Goal: Task Accomplishment & Management: Manage account settings

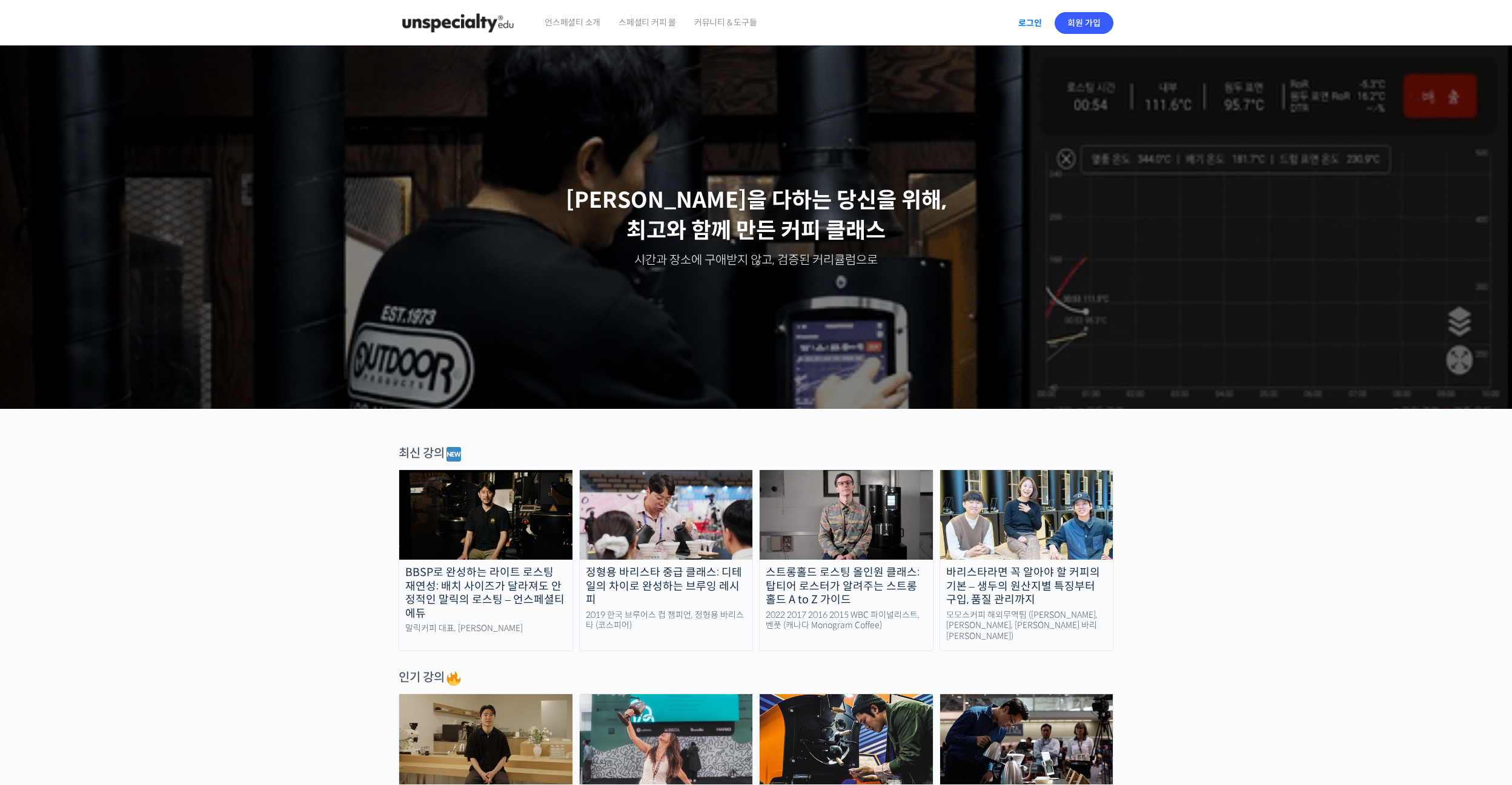
click at [1028, 19] on link "로그인" at bounding box center [1030, 22] width 38 height 28
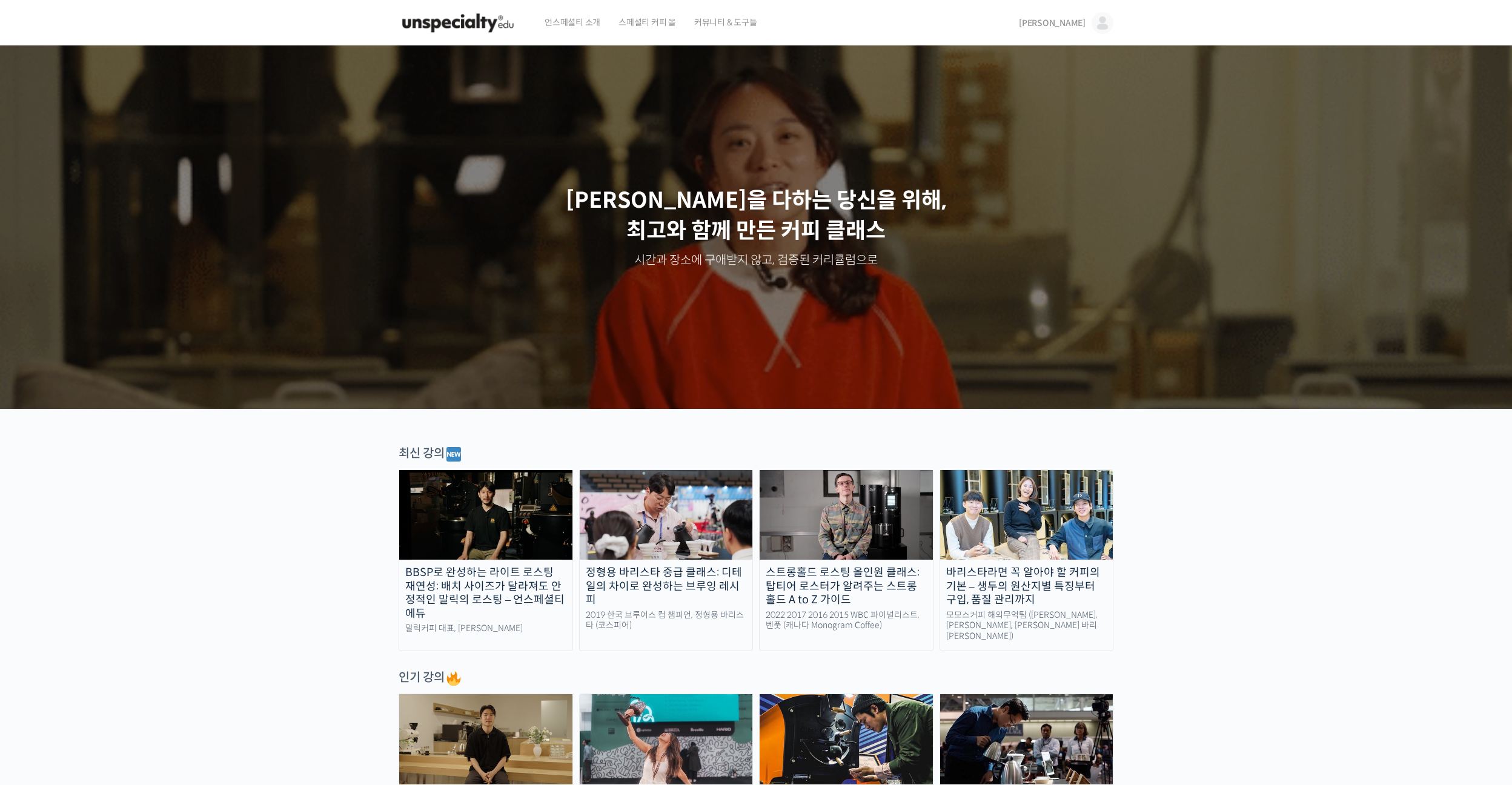
click at [1075, 28] on span "[PERSON_NAME]" at bounding box center [1052, 22] width 67 height 11
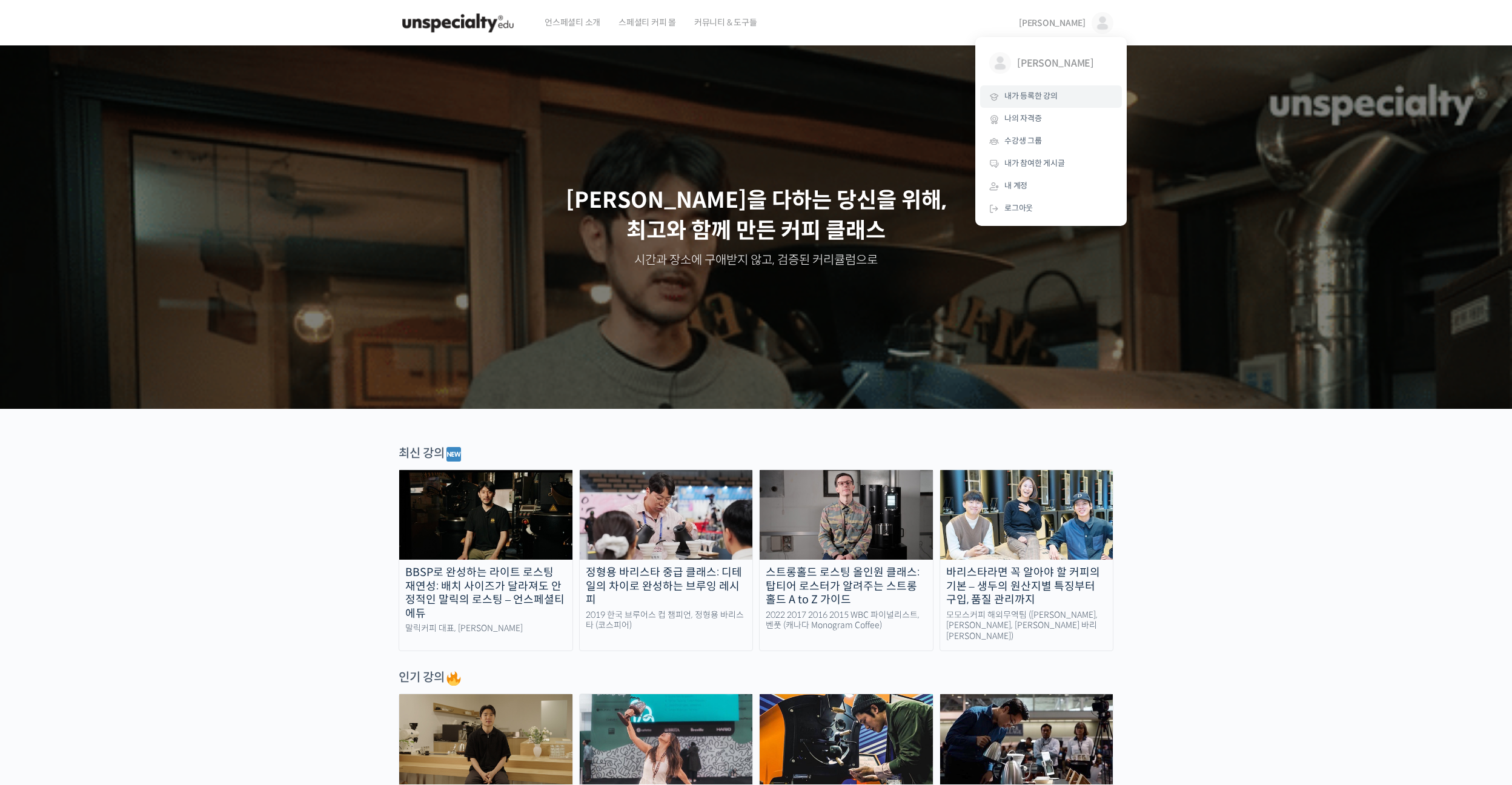
click at [1040, 97] on span "내가 등록한 강의" at bounding box center [1030, 96] width 53 height 10
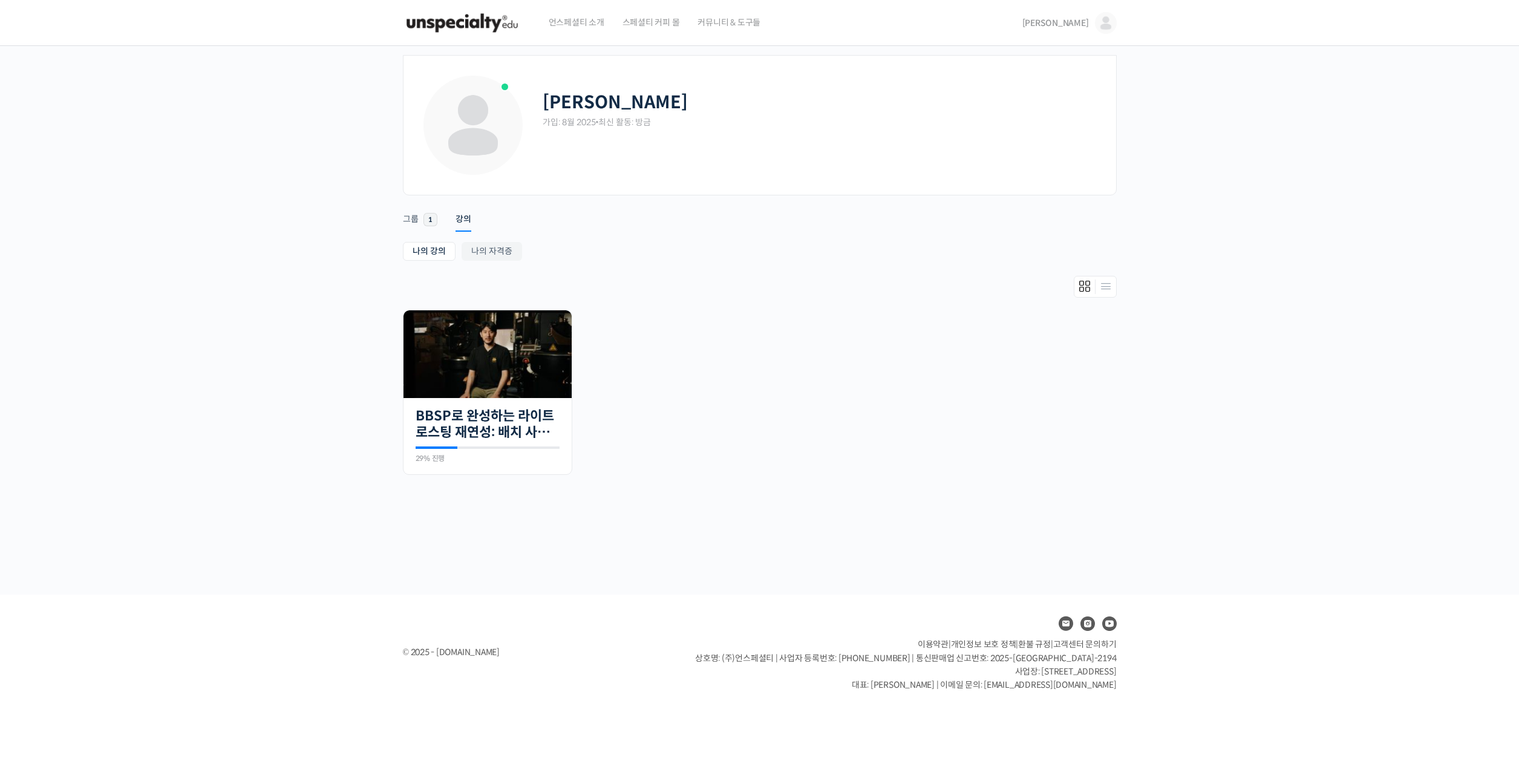
click at [479, 30] on img at bounding box center [462, 22] width 118 height 36
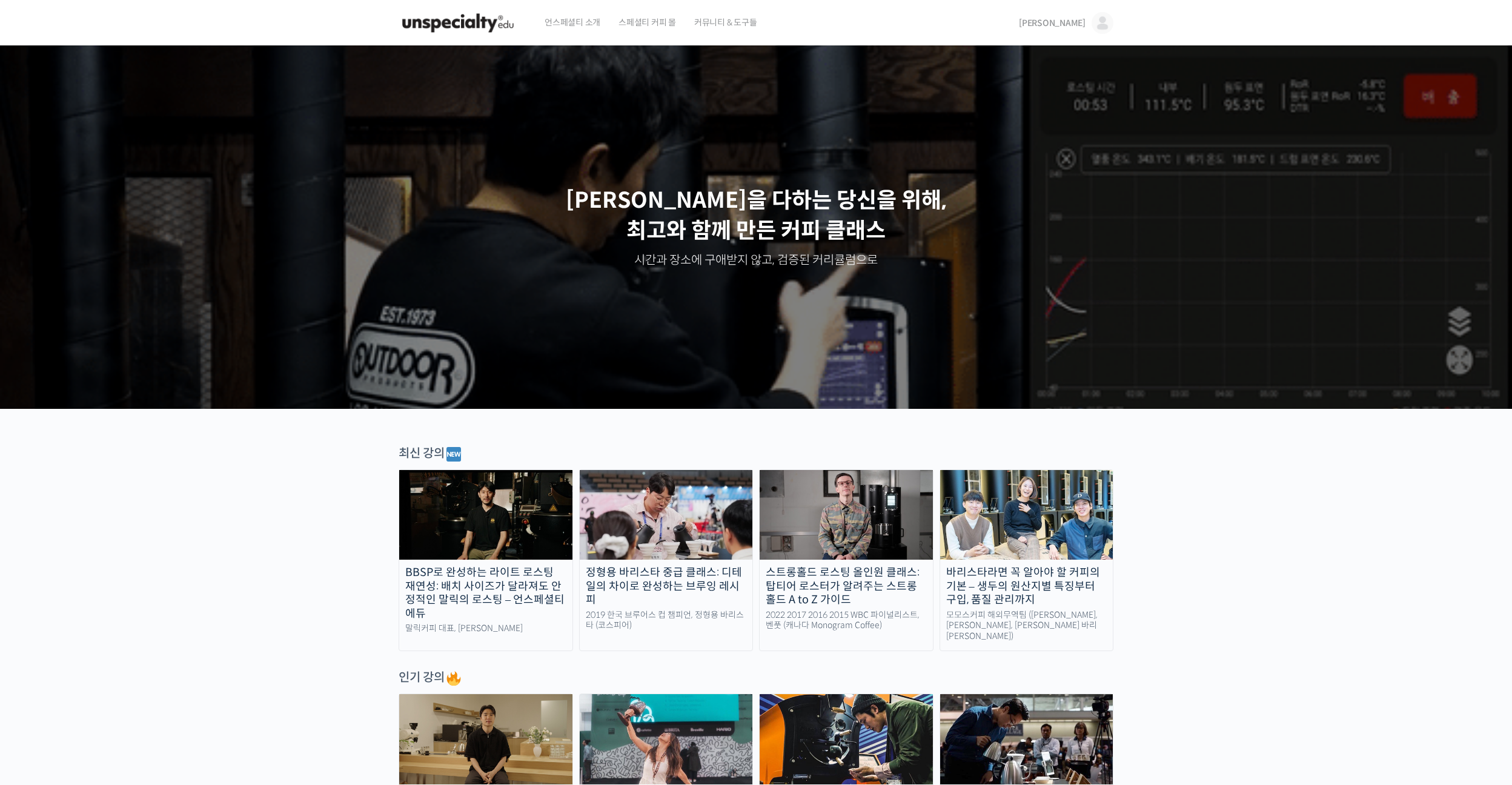
click at [1078, 27] on span "[PERSON_NAME]" at bounding box center [1052, 22] width 67 height 11
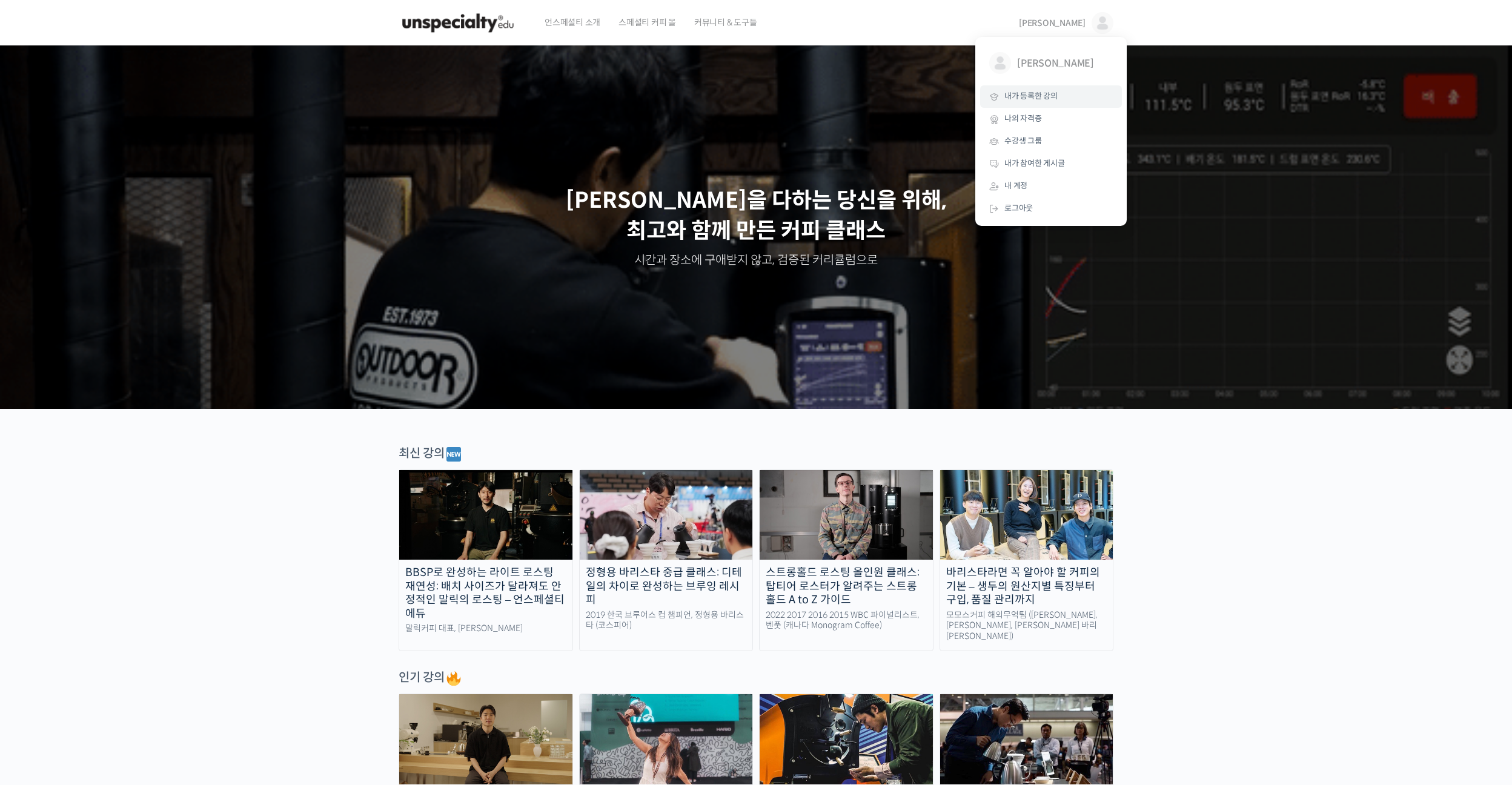
click at [1040, 92] on span "내가 등록한 강의" at bounding box center [1030, 96] width 53 height 10
